Goal: Contribute content: Share content

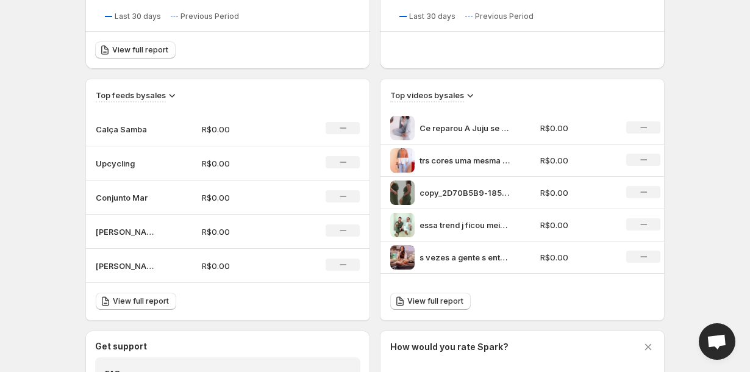
scroll to position [362, 0]
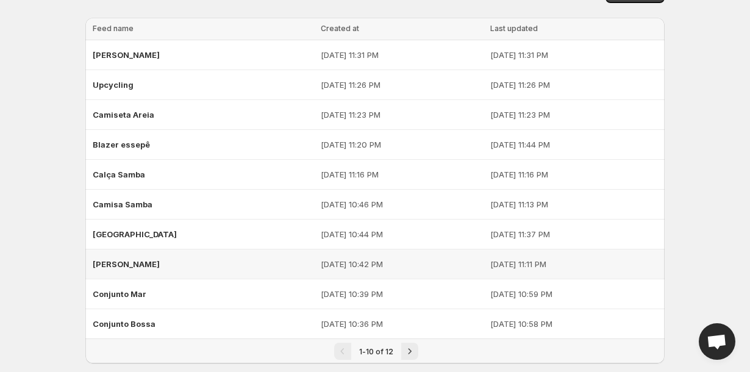
scroll to position [26, 0]
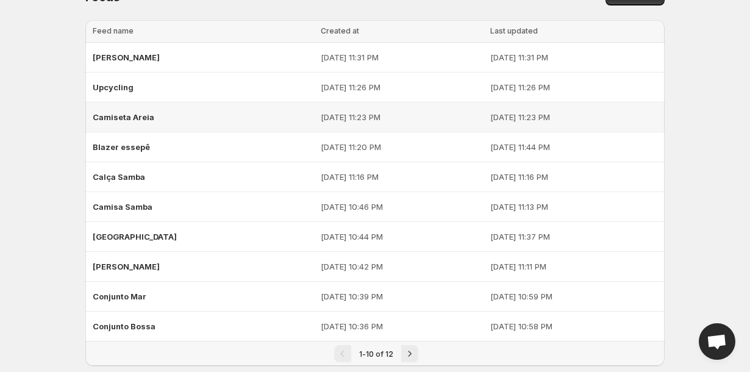
click at [148, 115] on span "Camiseta Areia" at bounding box center [124, 117] width 62 height 10
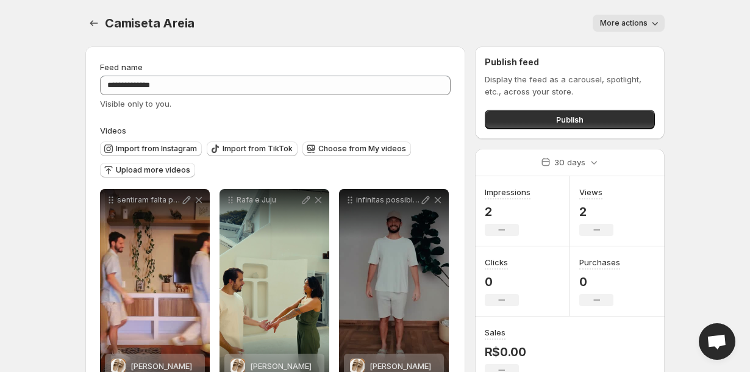
scroll to position [42, 0]
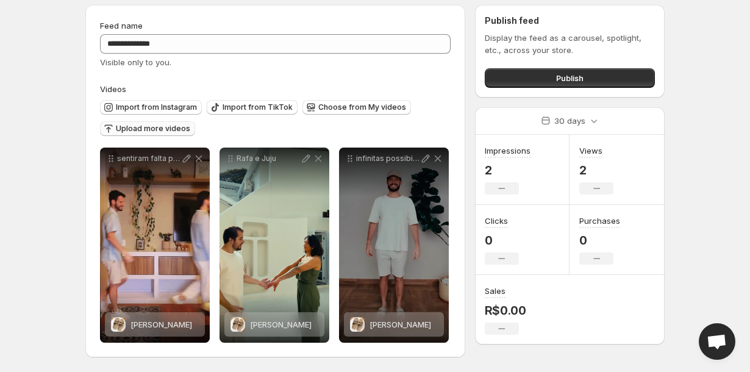
click at [160, 127] on span "Upload more videos" at bounding box center [153, 129] width 74 height 10
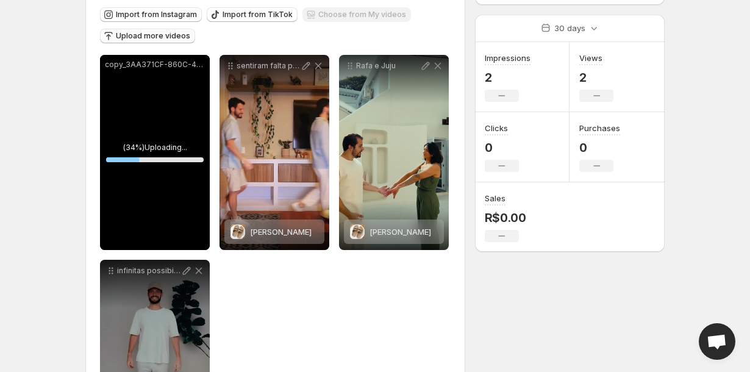
scroll to position [137, 0]
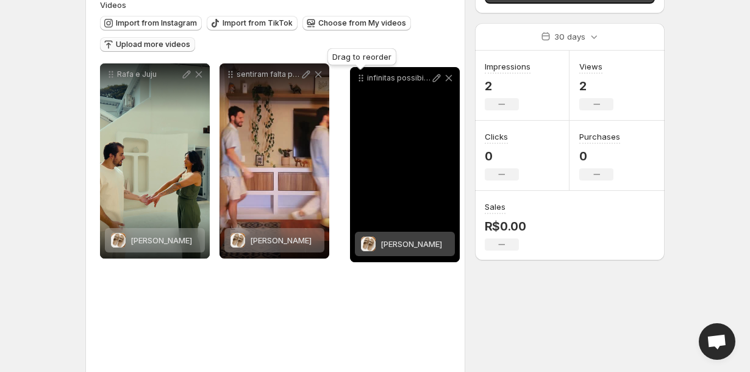
drag, startPoint x: 110, startPoint y: 266, endPoint x: 360, endPoint y: 71, distance: 317.1
click at [360, 72] on icon at bounding box center [361, 78] width 12 height 12
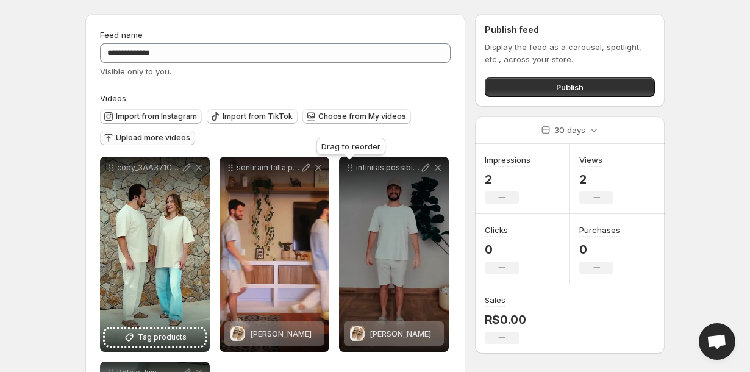
scroll to position [0, 0]
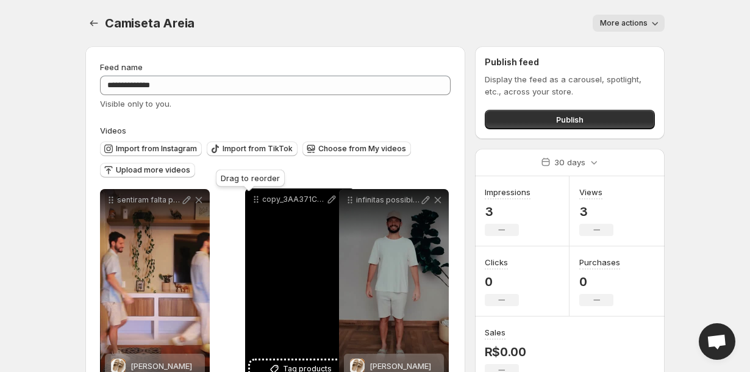
drag, startPoint x: 111, startPoint y: 205, endPoint x: 257, endPoint y: 204, distance: 145.7
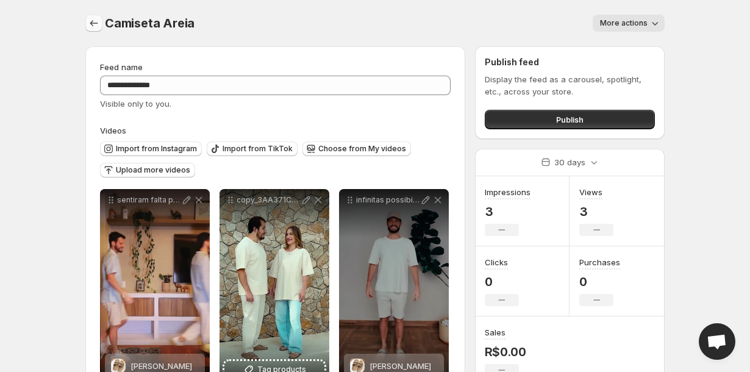
click at [93, 29] on button "Settings" at bounding box center [93, 23] width 17 height 17
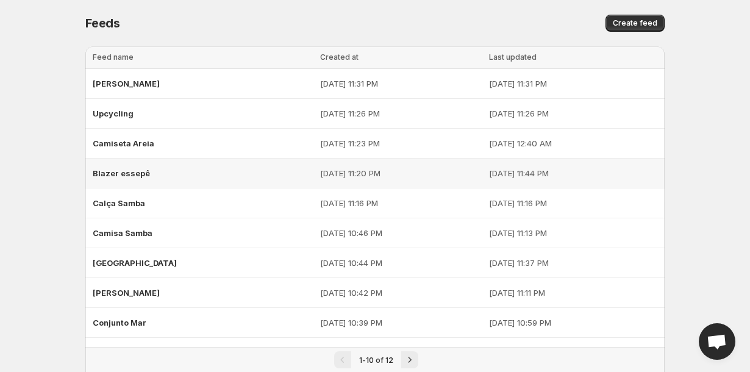
click at [117, 171] on span "Blazer essepê" at bounding box center [121, 173] width 57 height 10
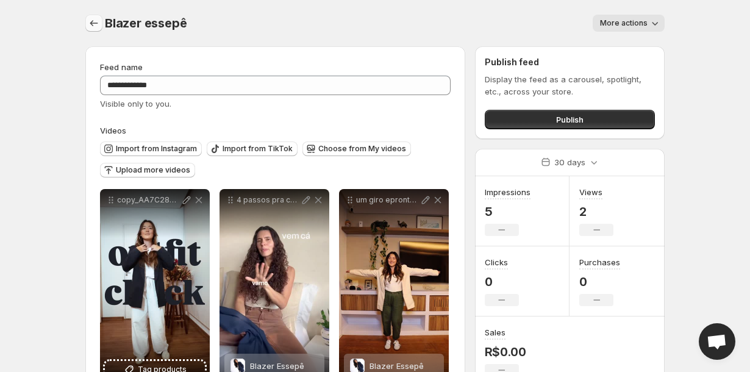
click at [96, 17] on icon "Settings" at bounding box center [94, 23] width 12 height 12
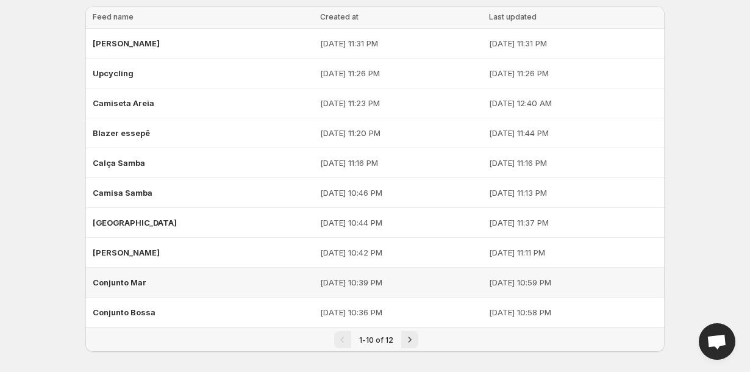
scroll to position [49, 0]
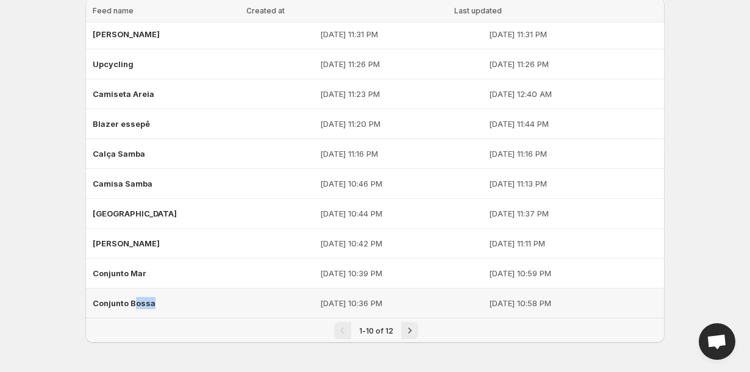
drag, startPoint x: 135, startPoint y: 306, endPoint x: 143, endPoint y: 314, distance: 10.8
click at [143, 313] on div "Conjunto Bossa" at bounding box center [203, 303] width 220 height 22
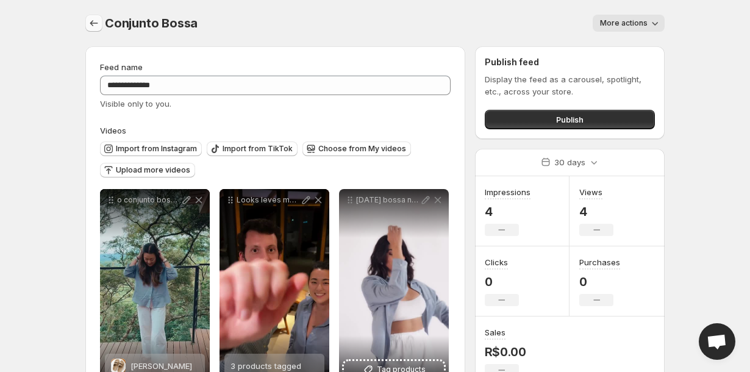
click at [93, 23] on icon "Settings" at bounding box center [94, 23] width 12 height 12
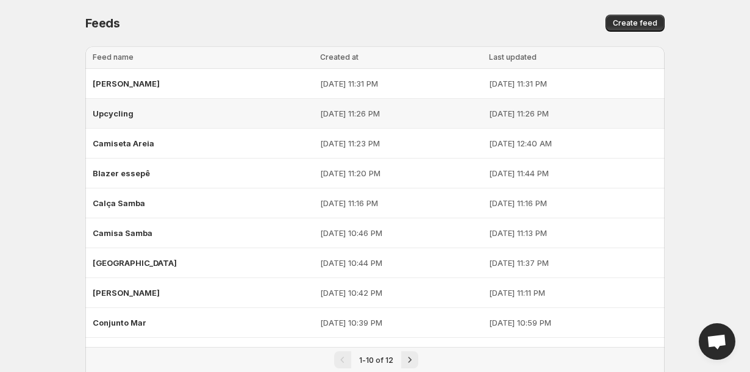
click at [114, 112] on span "Upcycling" at bounding box center [113, 114] width 41 height 10
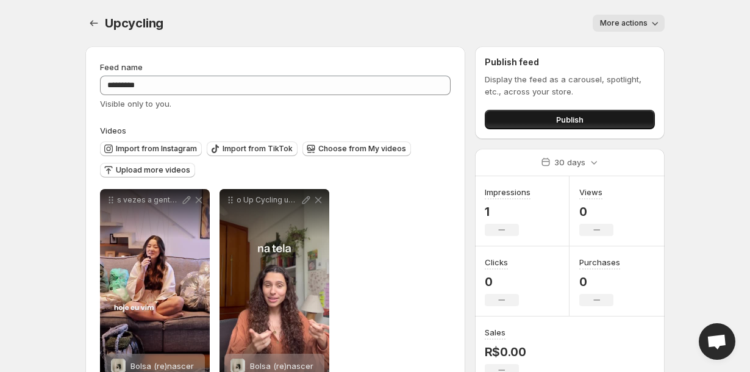
click at [529, 118] on button "Publish" at bounding box center [570, 120] width 170 height 20
click at [91, 32] on div "Upcycling. This page is ready Upcycling More actions More actions More actions" at bounding box center [374, 23] width 579 height 46
click at [91, 27] on icon "Settings" at bounding box center [94, 23] width 12 height 12
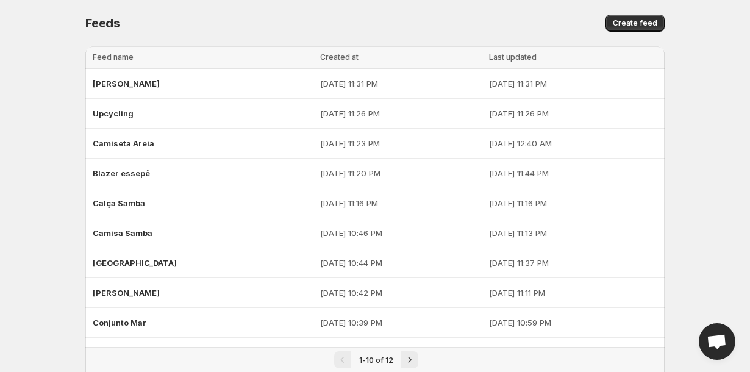
scroll to position [49, 0]
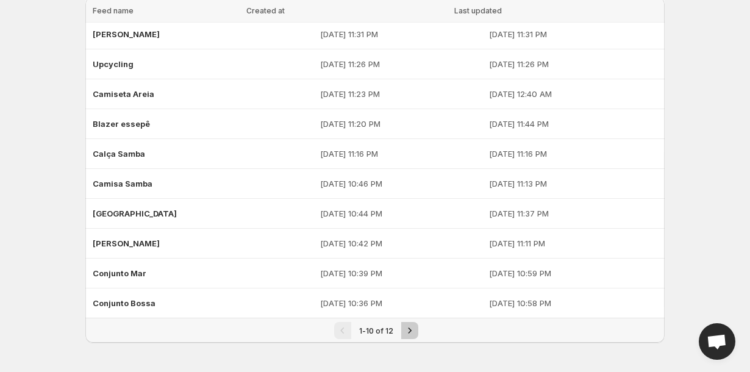
click at [406, 331] on icon "Next" at bounding box center [410, 330] width 12 height 12
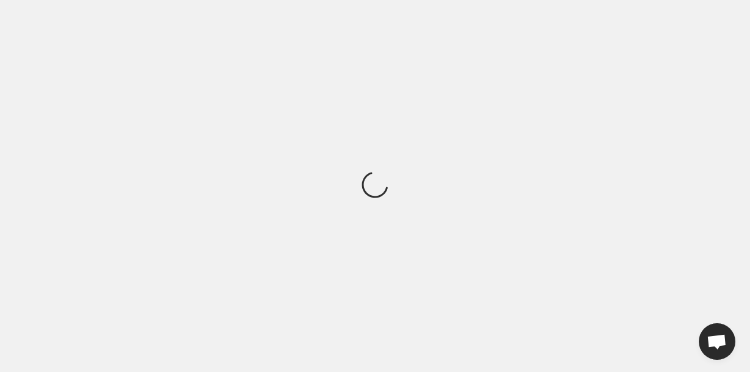
scroll to position [0, 0]
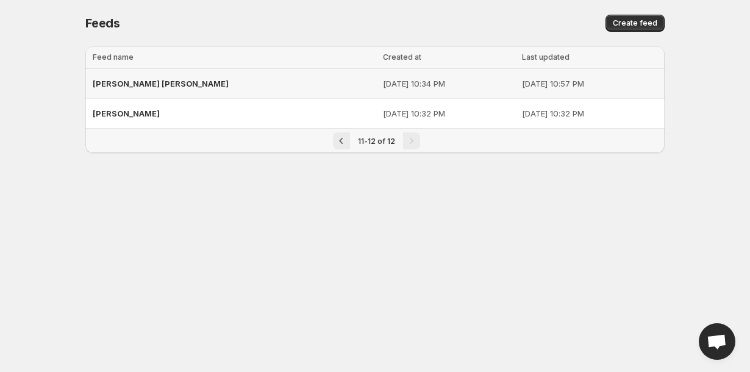
click at [141, 82] on span "[PERSON_NAME] [PERSON_NAME]" at bounding box center [161, 84] width 136 height 10
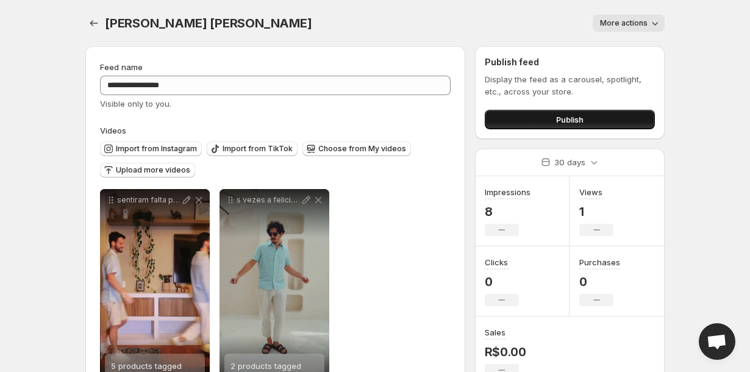
click at [520, 121] on button "Publish" at bounding box center [570, 120] width 170 height 20
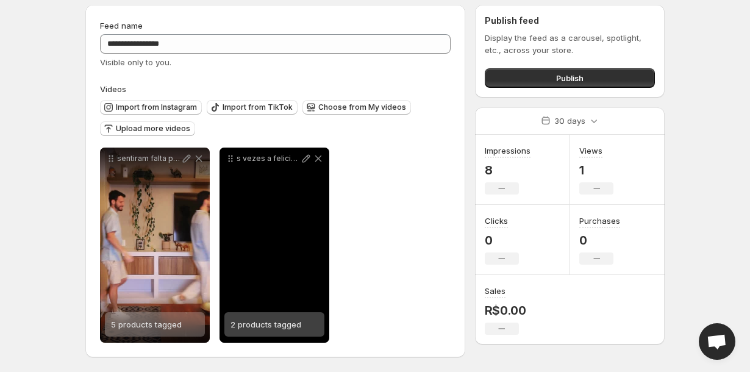
click at [234, 327] on span "2 products tagged" at bounding box center [265, 324] width 71 height 10
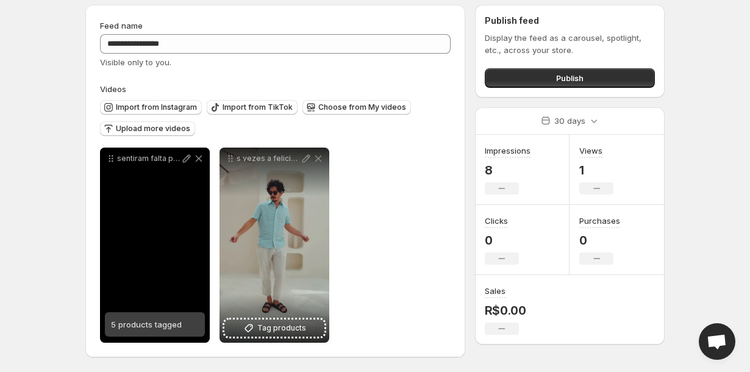
click at [179, 327] on span "5 products tagged" at bounding box center [146, 324] width 71 height 10
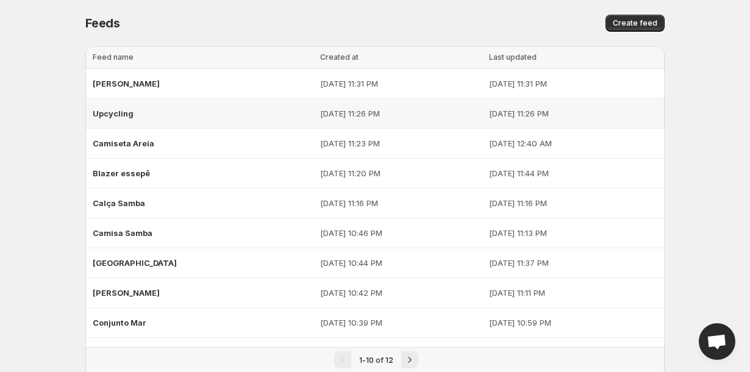
click at [122, 116] on span "Upcycling" at bounding box center [113, 114] width 41 height 10
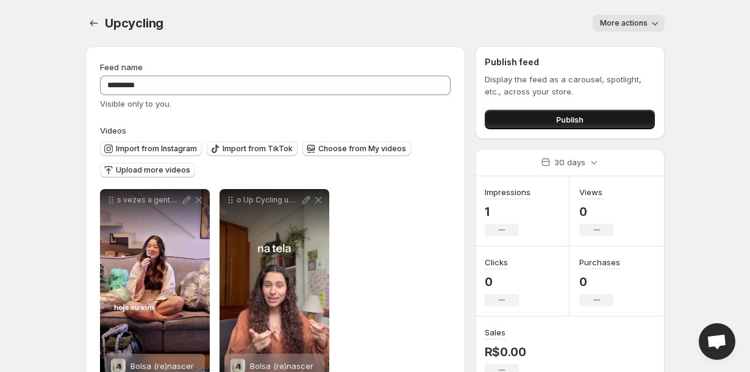
click at [530, 124] on button "Publish" at bounding box center [570, 120] width 170 height 20
click at [95, 27] on icon "Settings" at bounding box center [94, 23] width 12 height 12
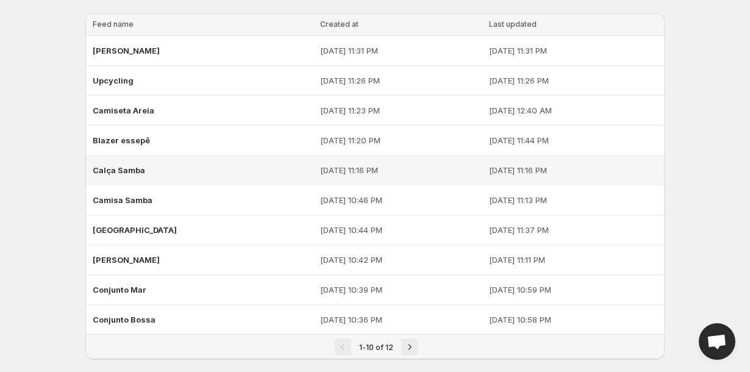
scroll to position [49, 0]
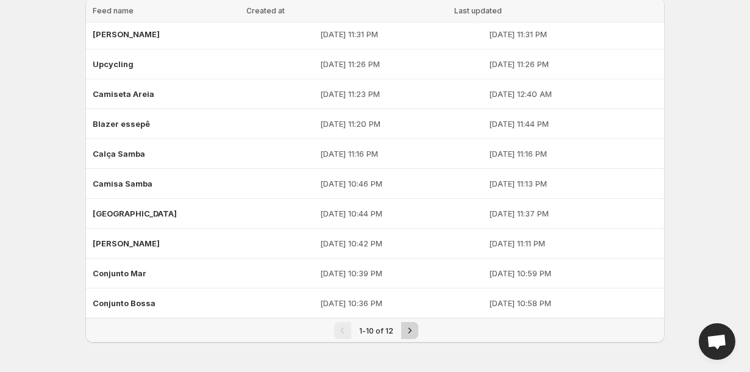
click at [404, 331] on icon "Next" at bounding box center [410, 330] width 12 height 12
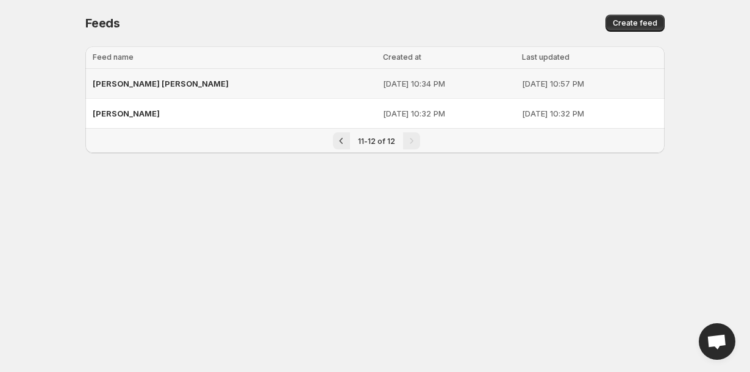
click at [150, 88] on span "[PERSON_NAME] [PERSON_NAME]" at bounding box center [161, 84] width 136 height 10
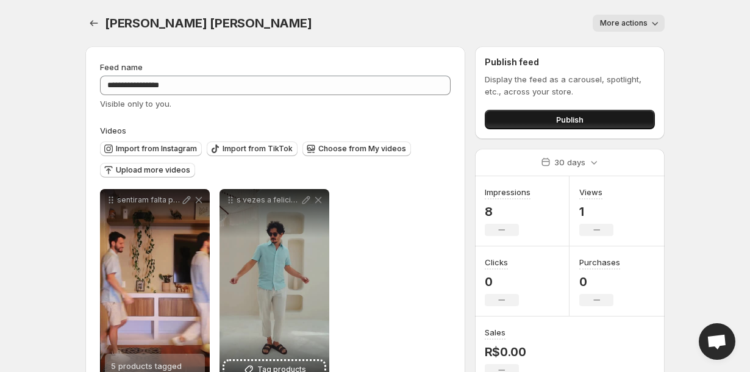
click at [499, 115] on button "Publish" at bounding box center [570, 120] width 170 height 20
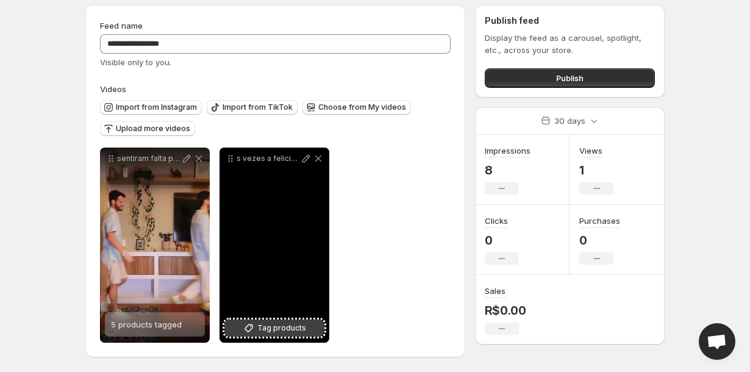
click at [271, 329] on span "Tag products" at bounding box center [281, 328] width 49 height 12
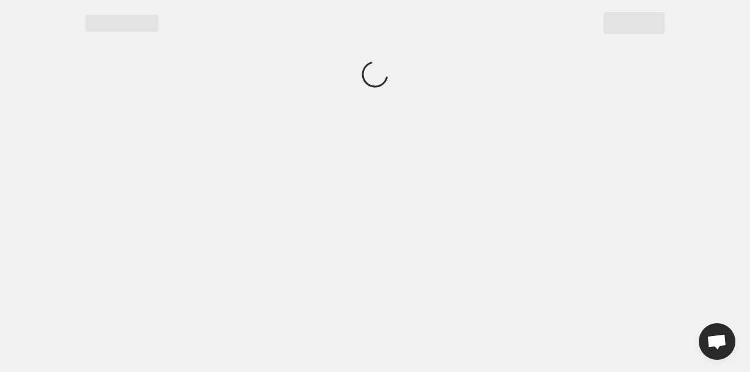
scroll to position [0, 0]
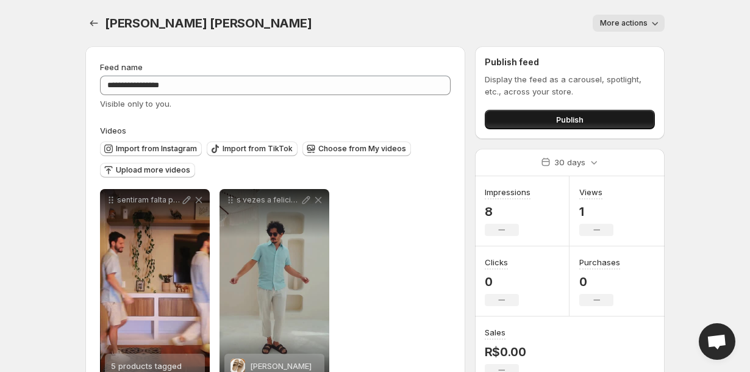
click at [504, 126] on button "Publish" at bounding box center [570, 120] width 170 height 20
